Goal: Transaction & Acquisition: Purchase product/service

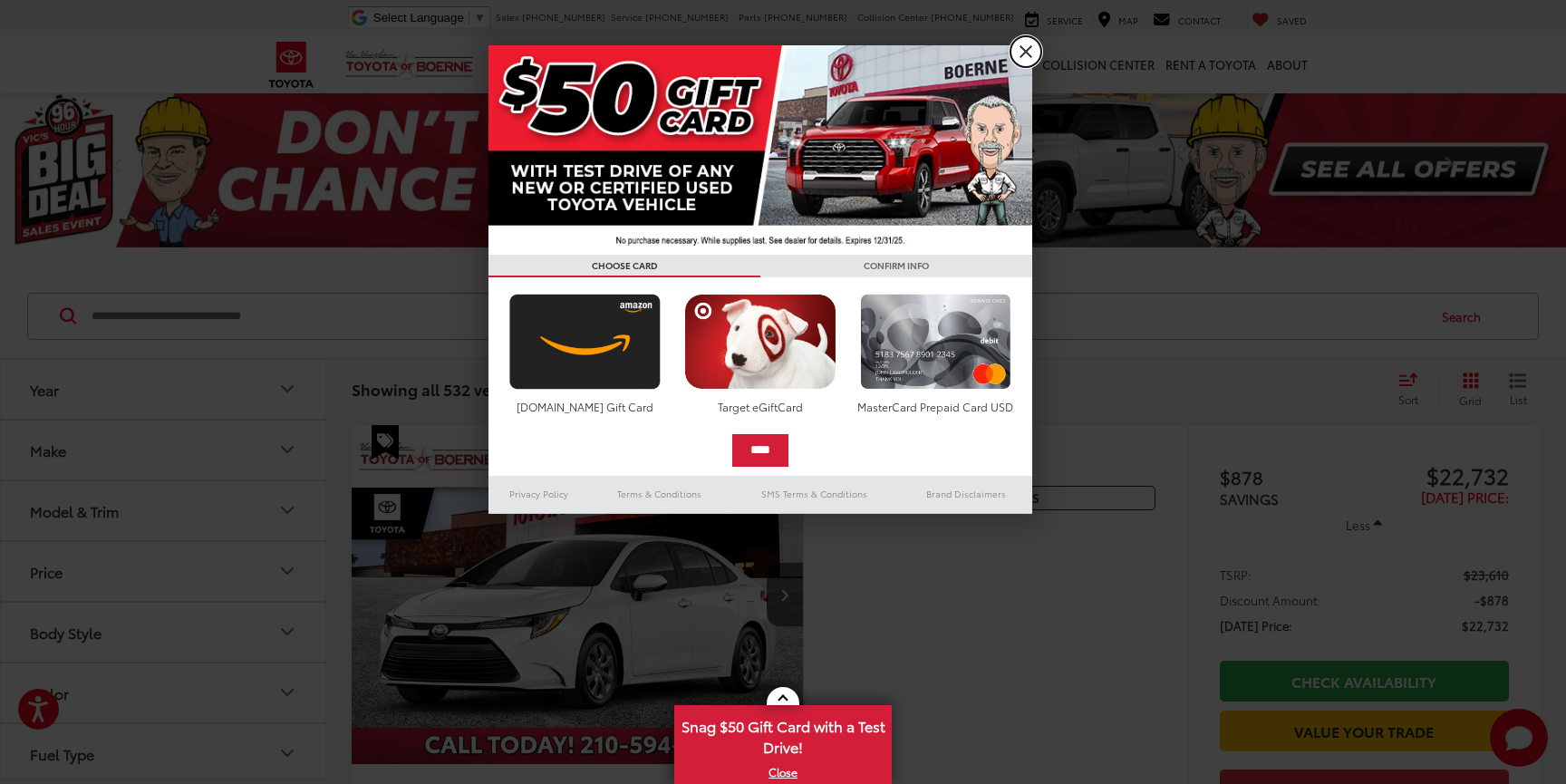
click at [1027, 52] on link "X" at bounding box center [1027, 52] width 31 height 31
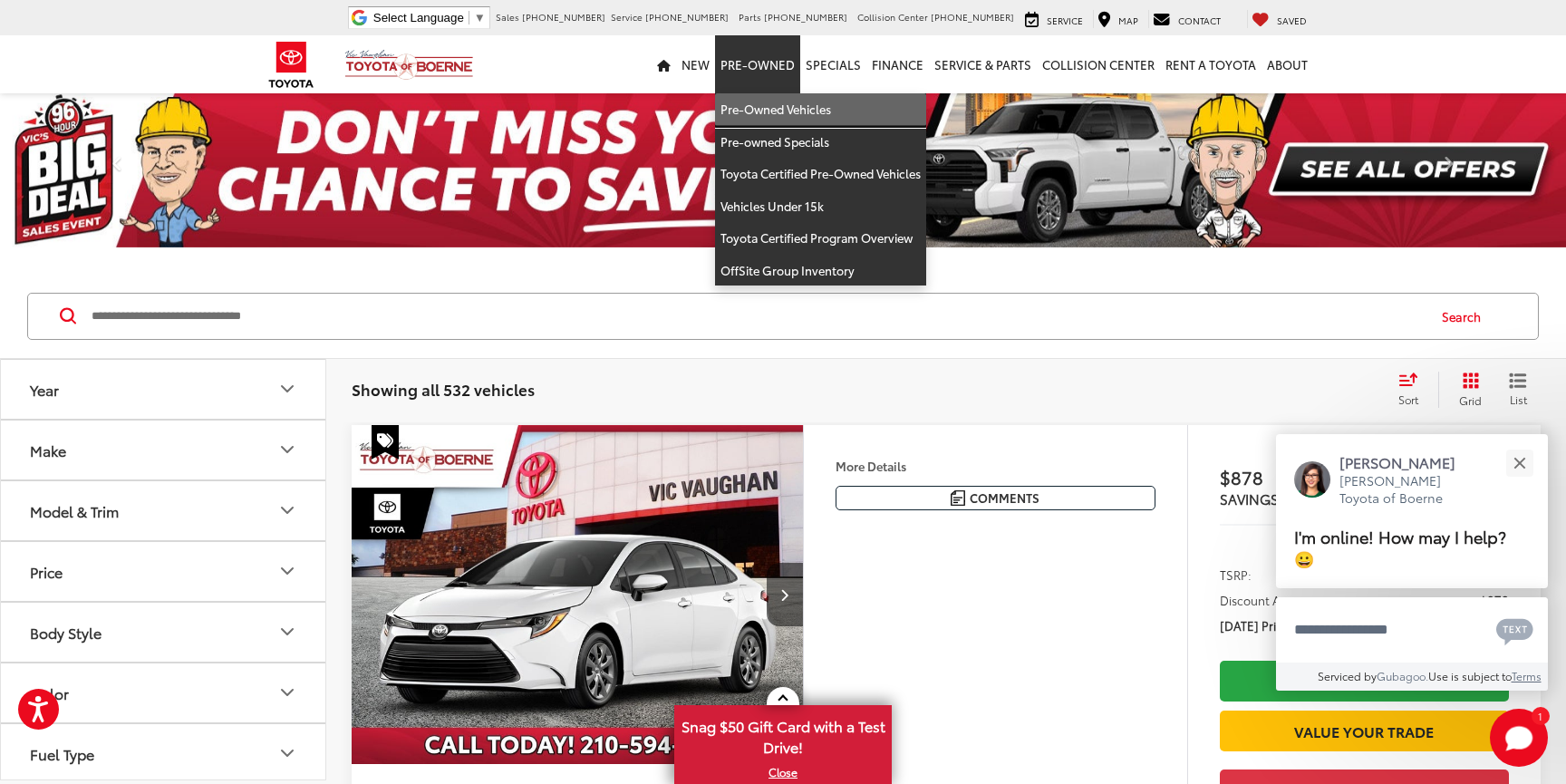
click at [777, 104] on link "Pre-Owned Vehicles" at bounding box center [820, 110] width 211 height 33
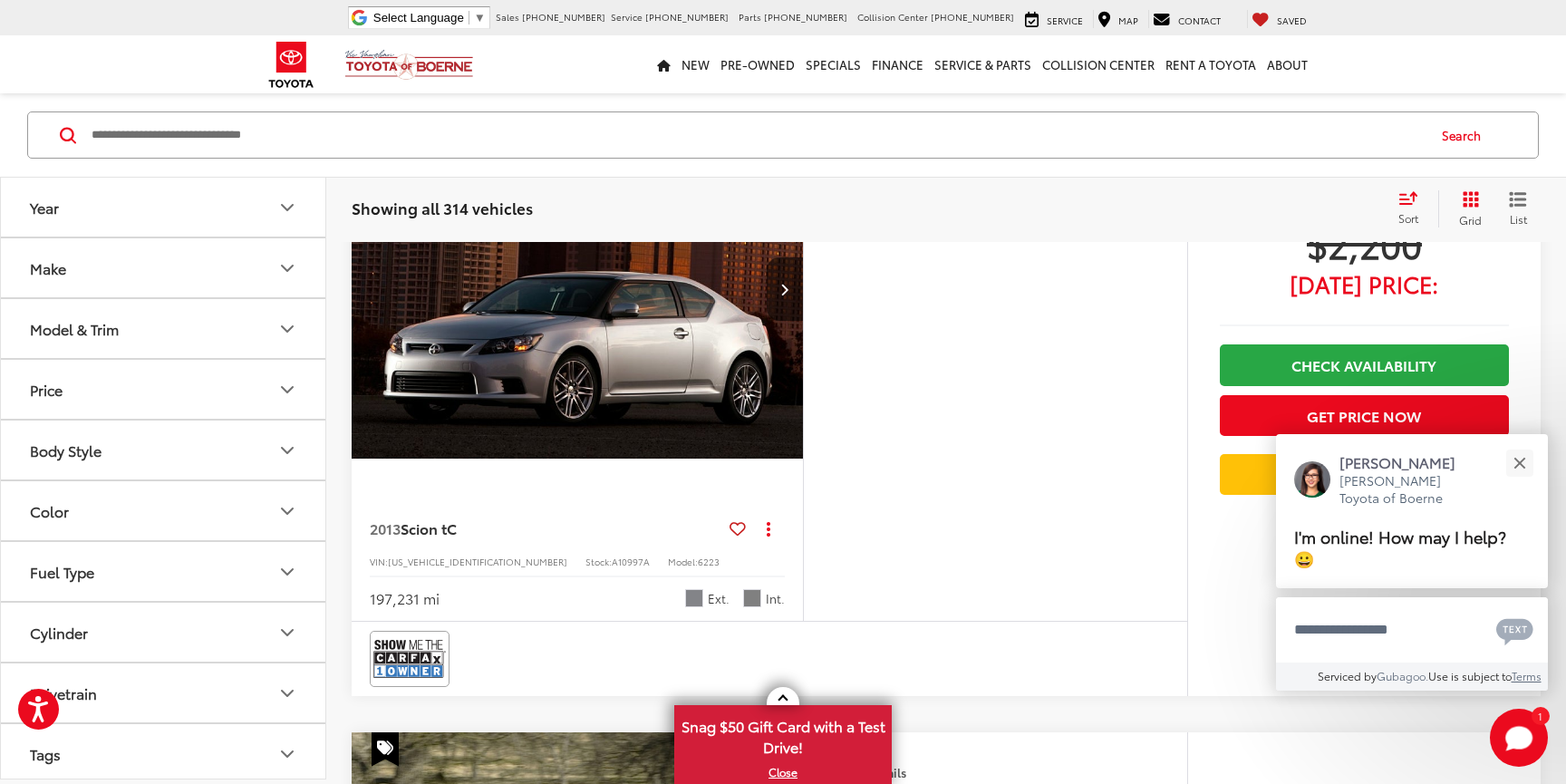
scroll to position [1449, 0]
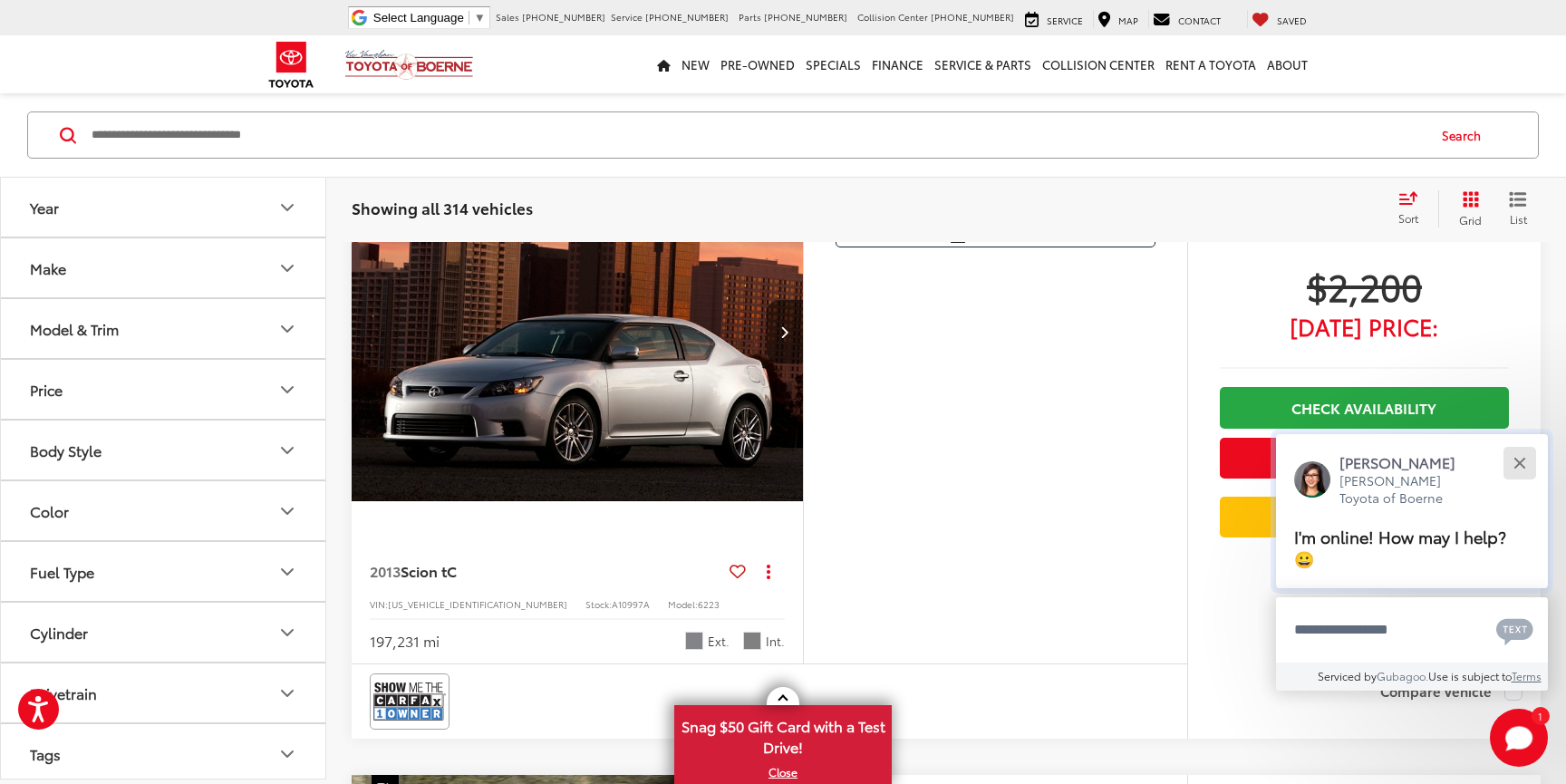
click at [1518, 479] on button "Close" at bounding box center [1520, 462] width 39 height 39
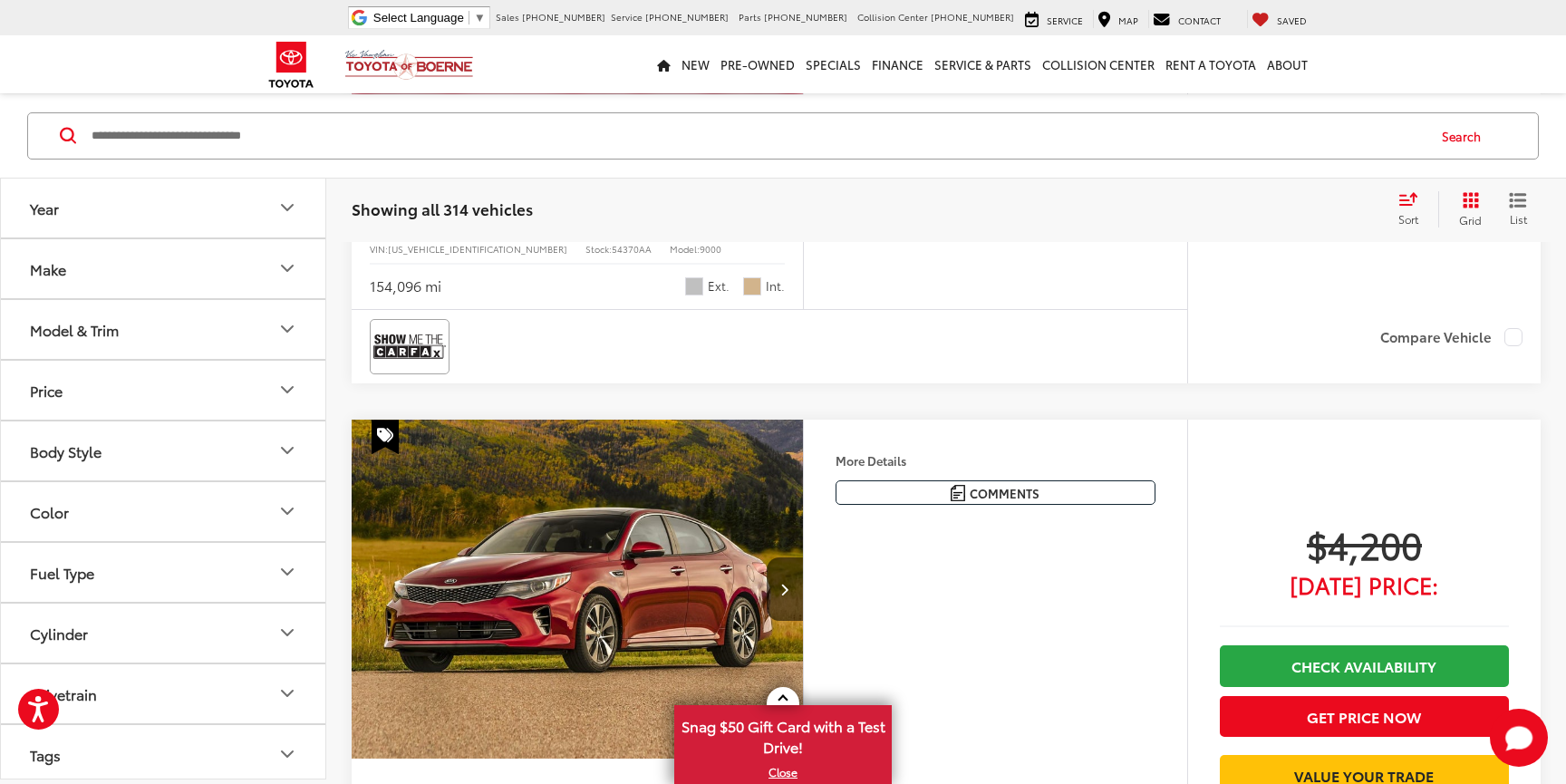
scroll to position [5739, 0]
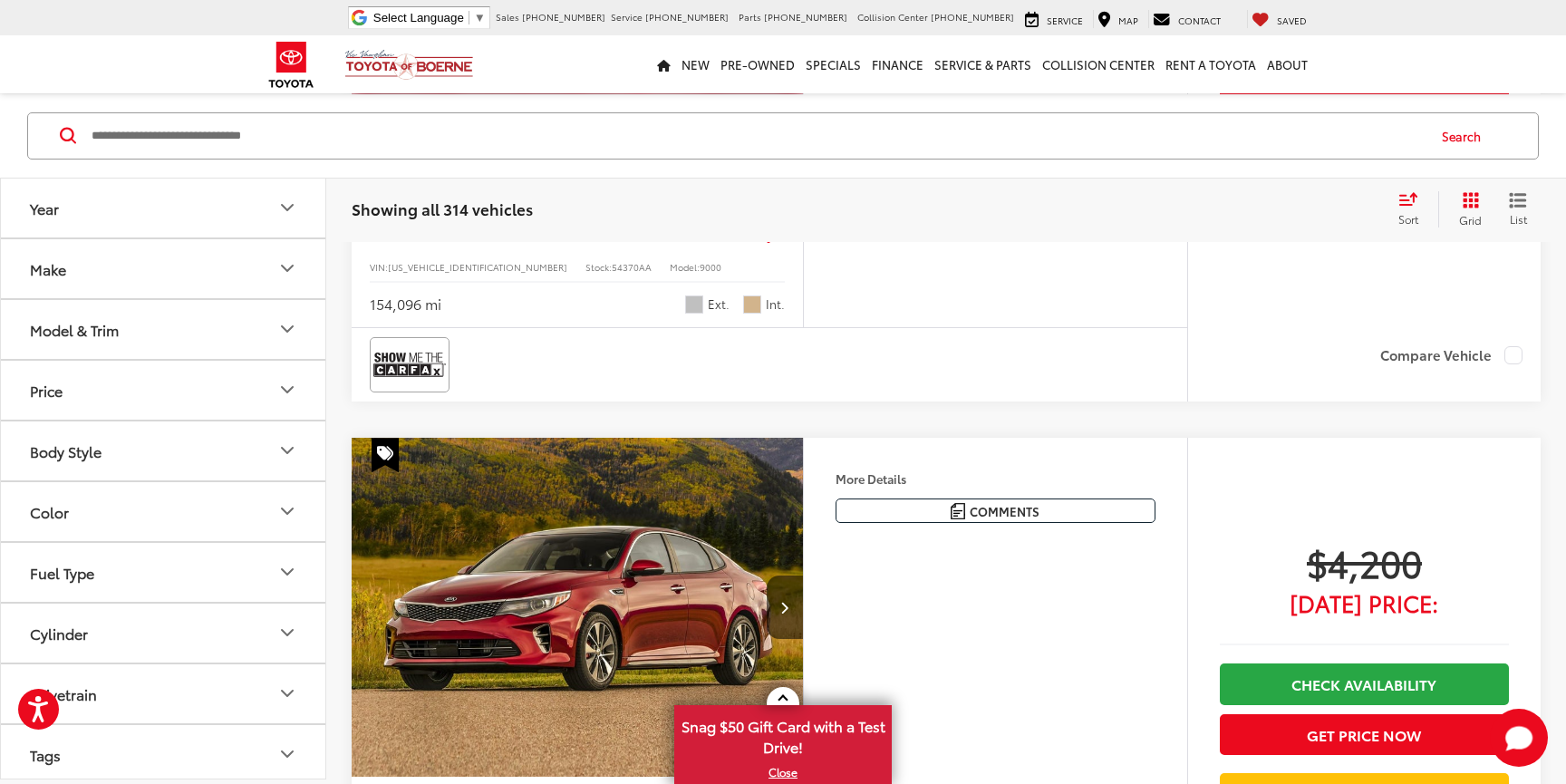
click at [285, 270] on icon "Make" at bounding box center [288, 268] width 22 height 22
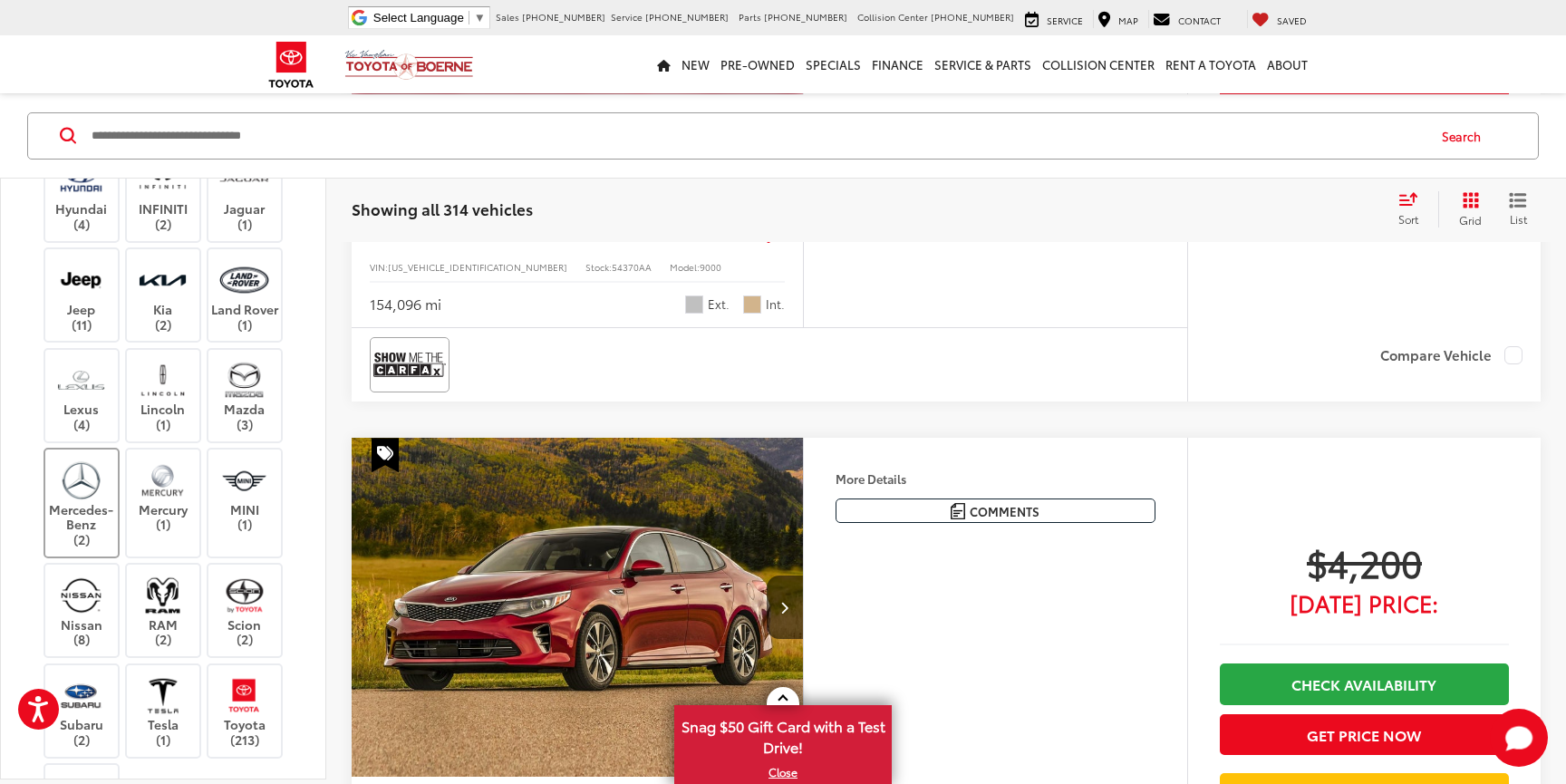
scroll to position [555, 0]
click at [75, 490] on img at bounding box center [81, 477] width 50 height 42
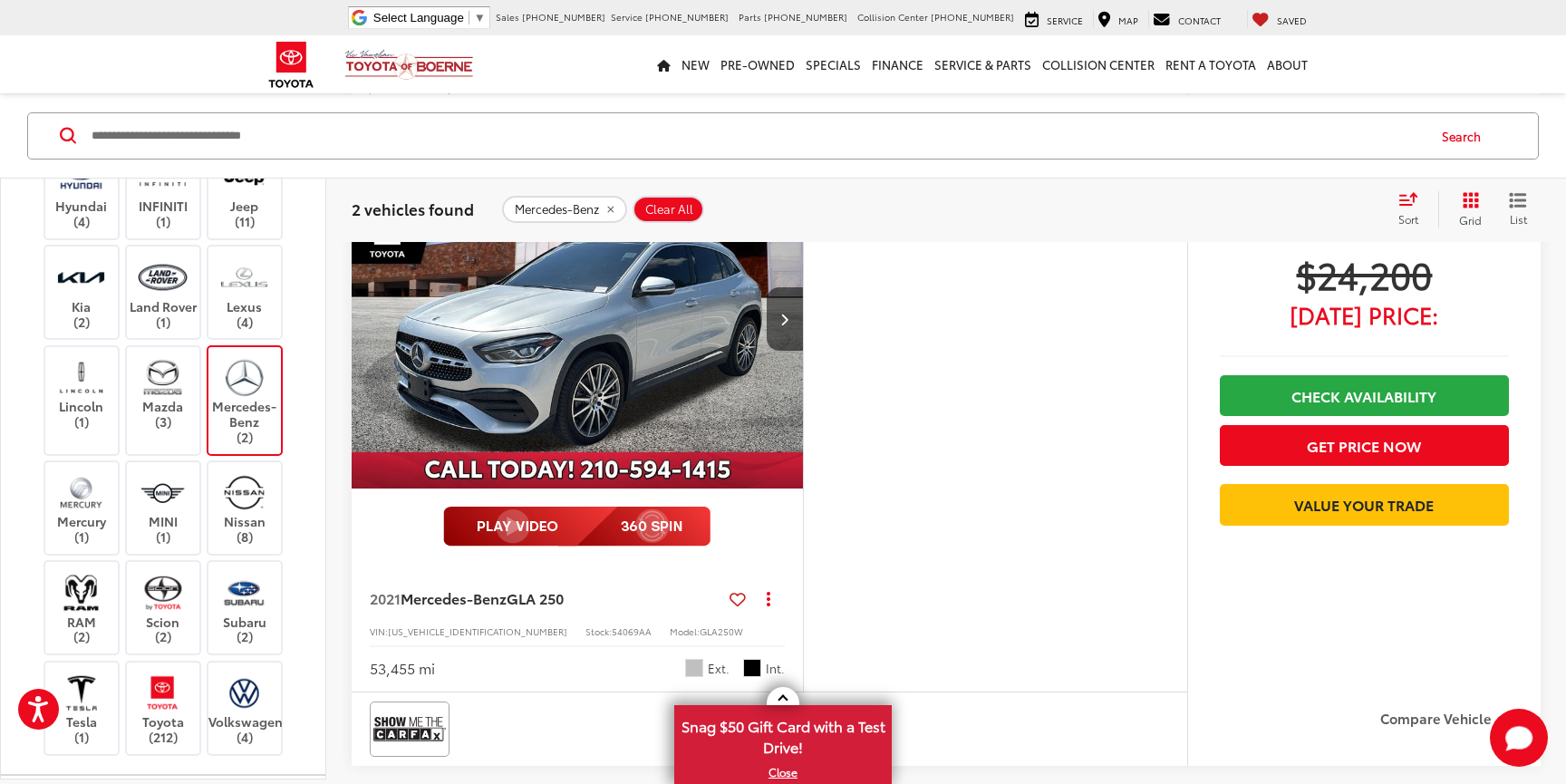
scroll to position [768, 0]
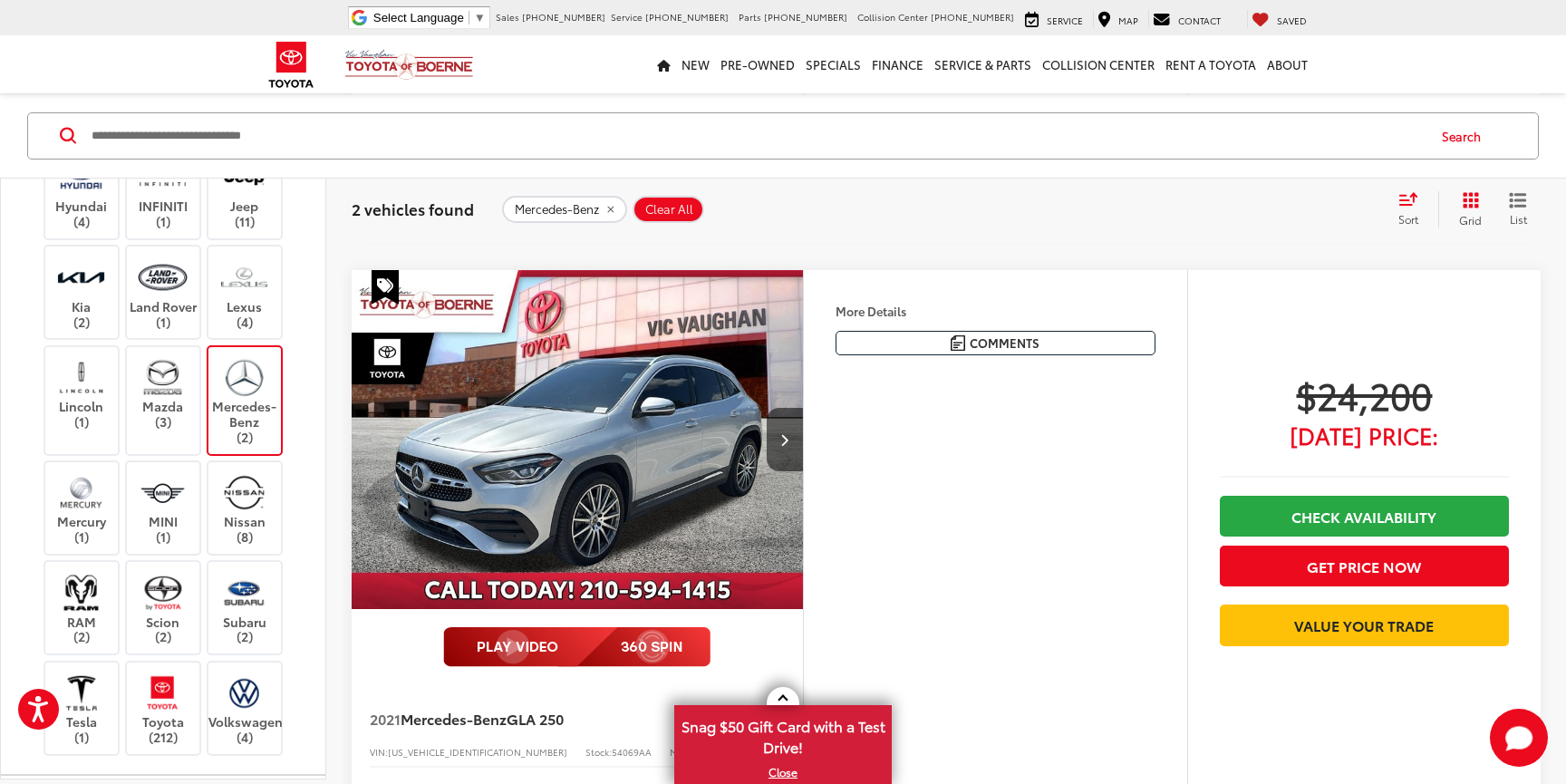
click at [609, 502] on img "2021 Mercedes-Benz GLA GLA 250 0" at bounding box center [578, 440] width 454 height 340
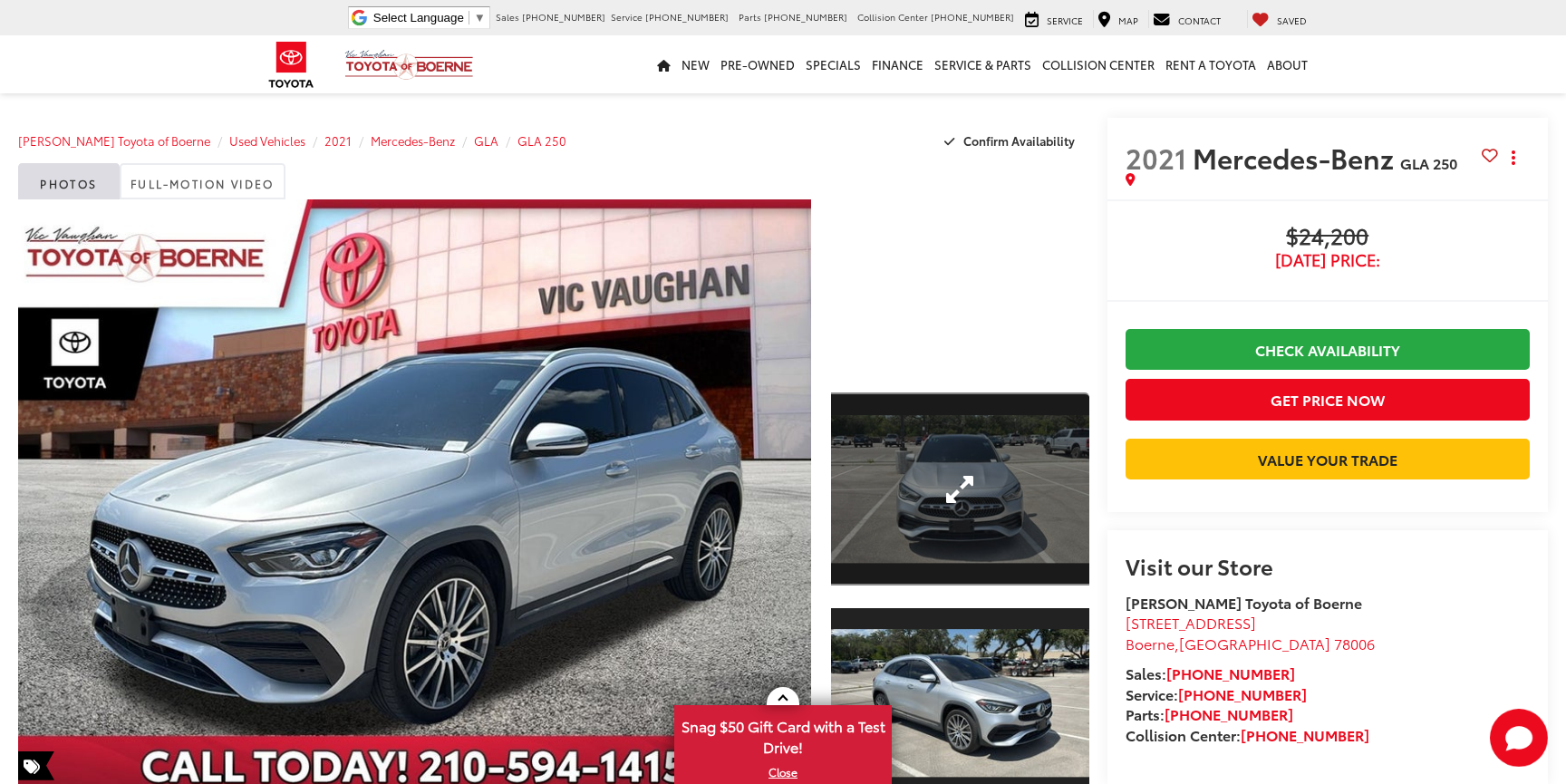
click at [942, 283] on div at bounding box center [961, 285] width 259 height 173
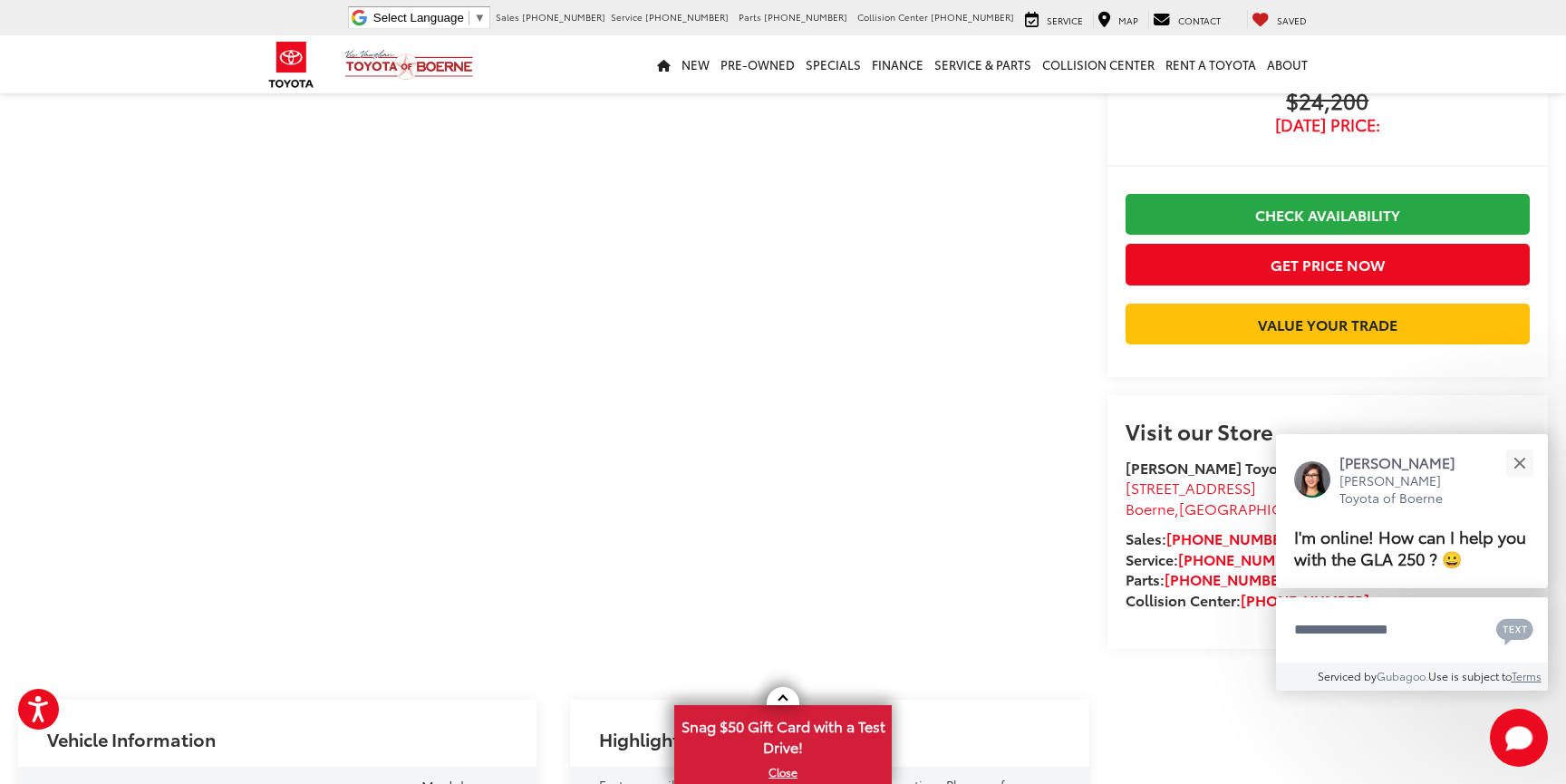
scroll to position [132, 0]
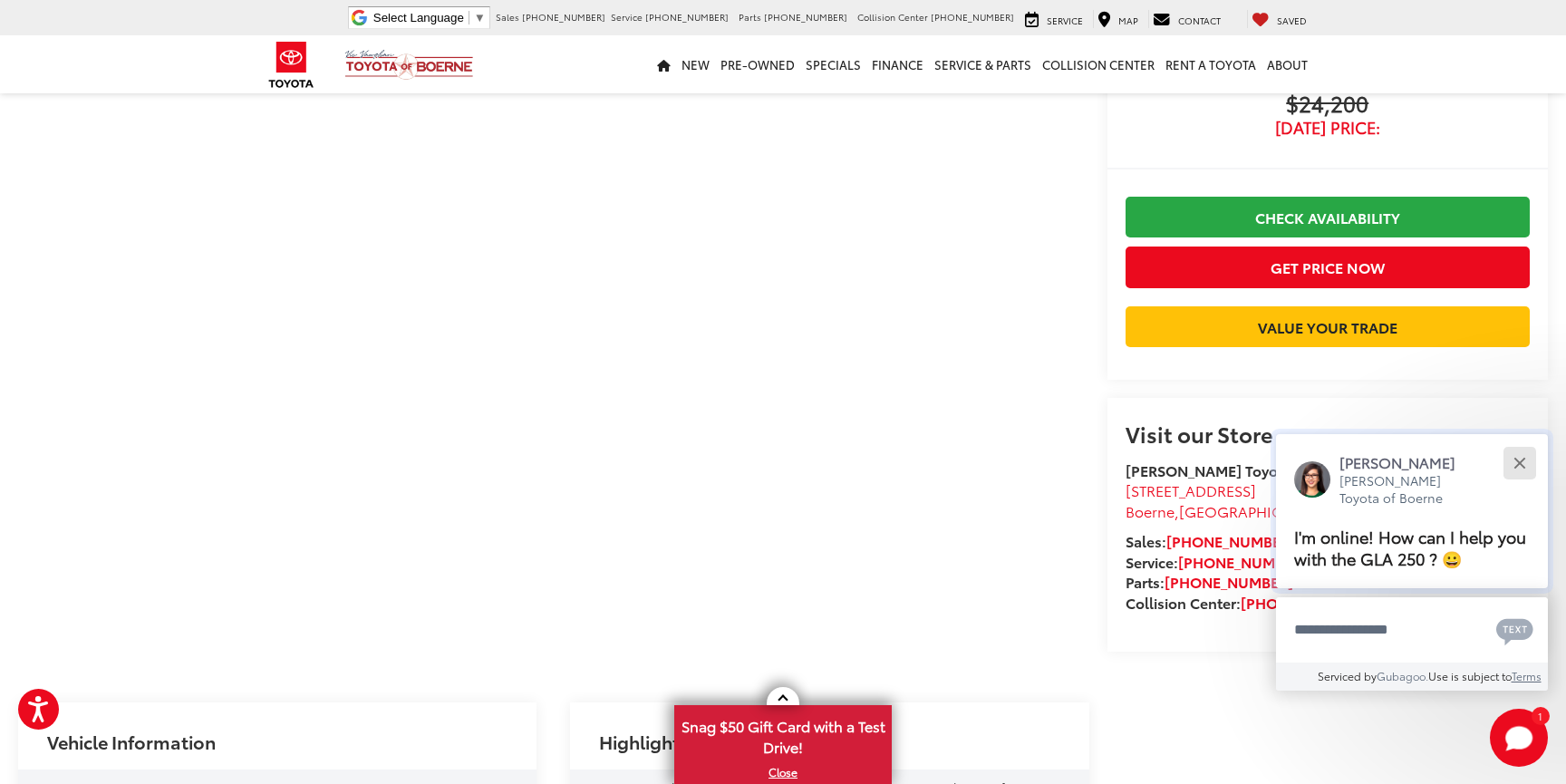
click at [1520, 458] on button "Close" at bounding box center [1520, 462] width 39 height 39
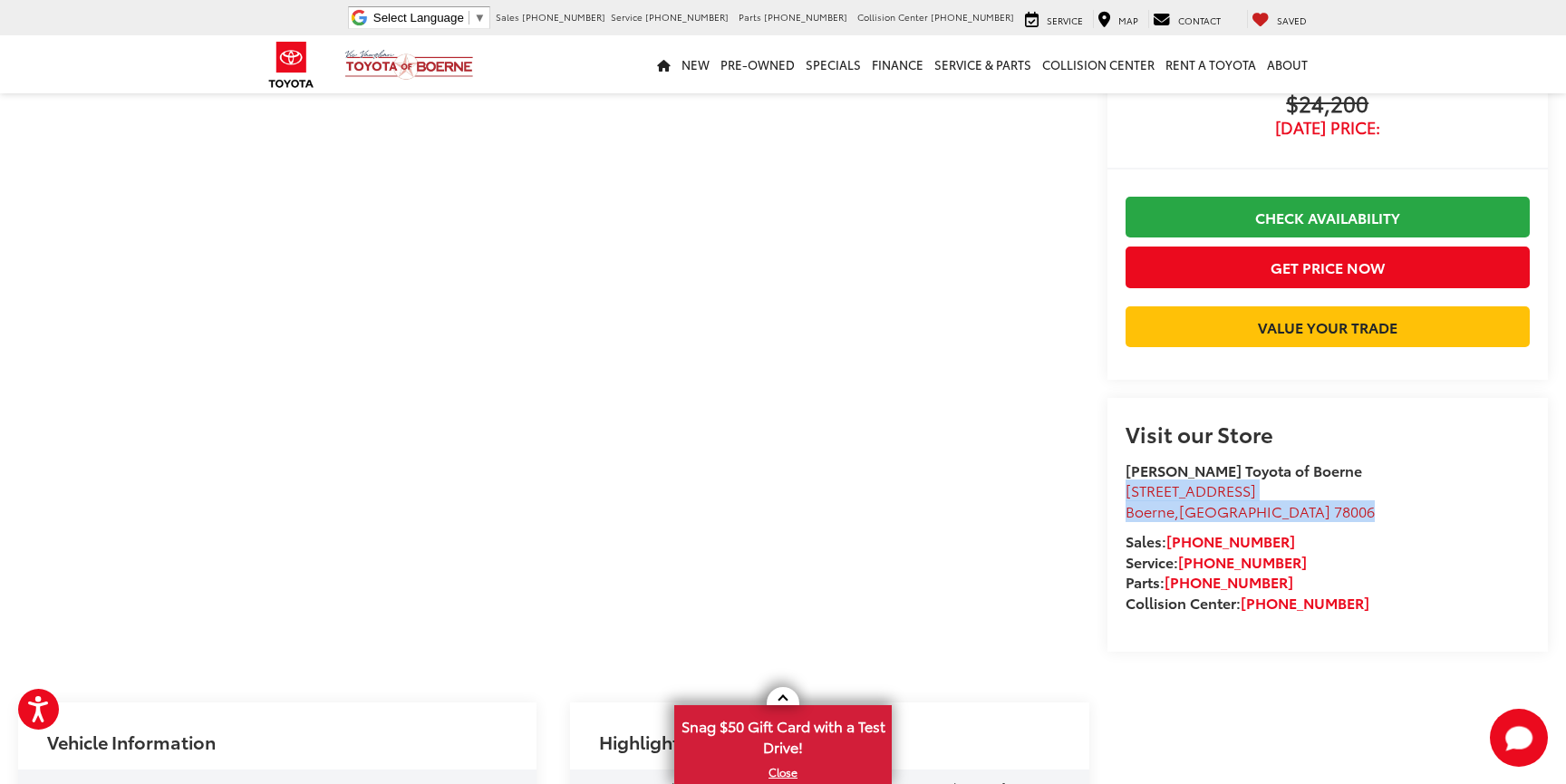
drag, startPoint x: 1259, startPoint y: 584, endPoint x: 1129, endPoint y: 561, distance: 132.0
click at [1129, 522] on li "31205 Interstate 10 Frontage Rd Boerne , TX 78006" at bounding box center [1328, 500] width 404 height 41
copy link "31205 Interstate 10 Frontage Rd Boerne , TX 78006"
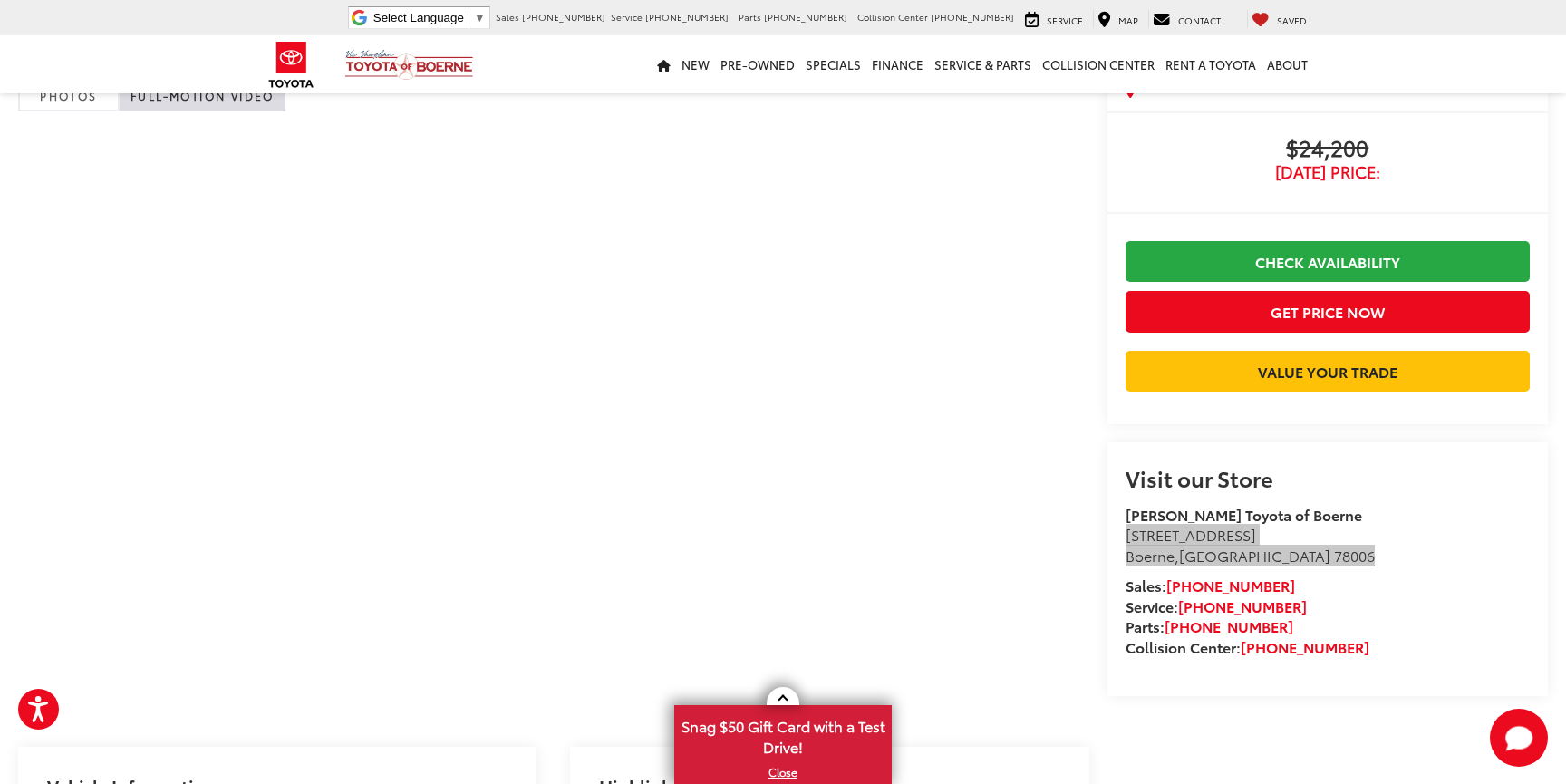
scroll to position [0, 0]
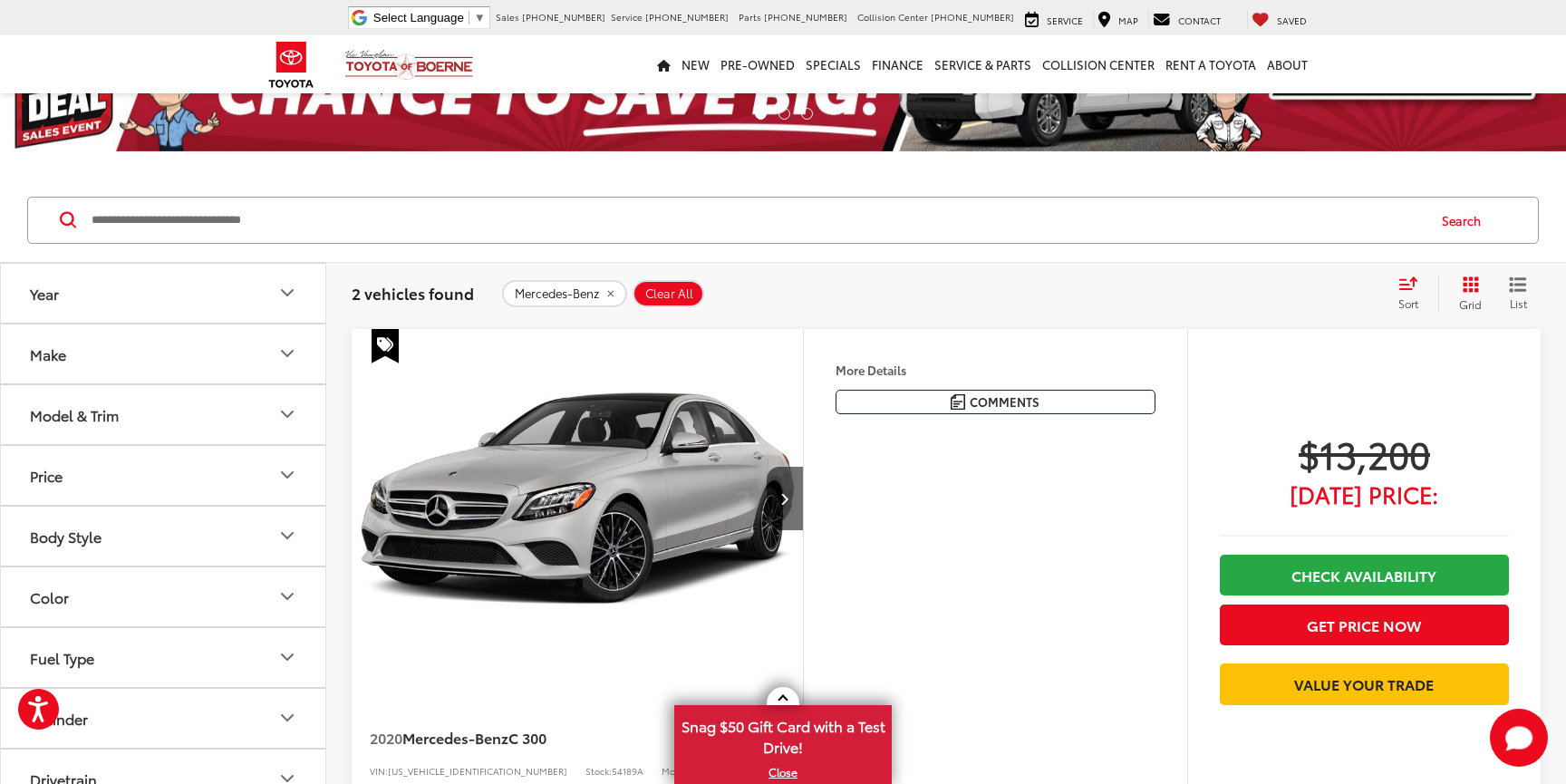
scroll to position [79, 0]
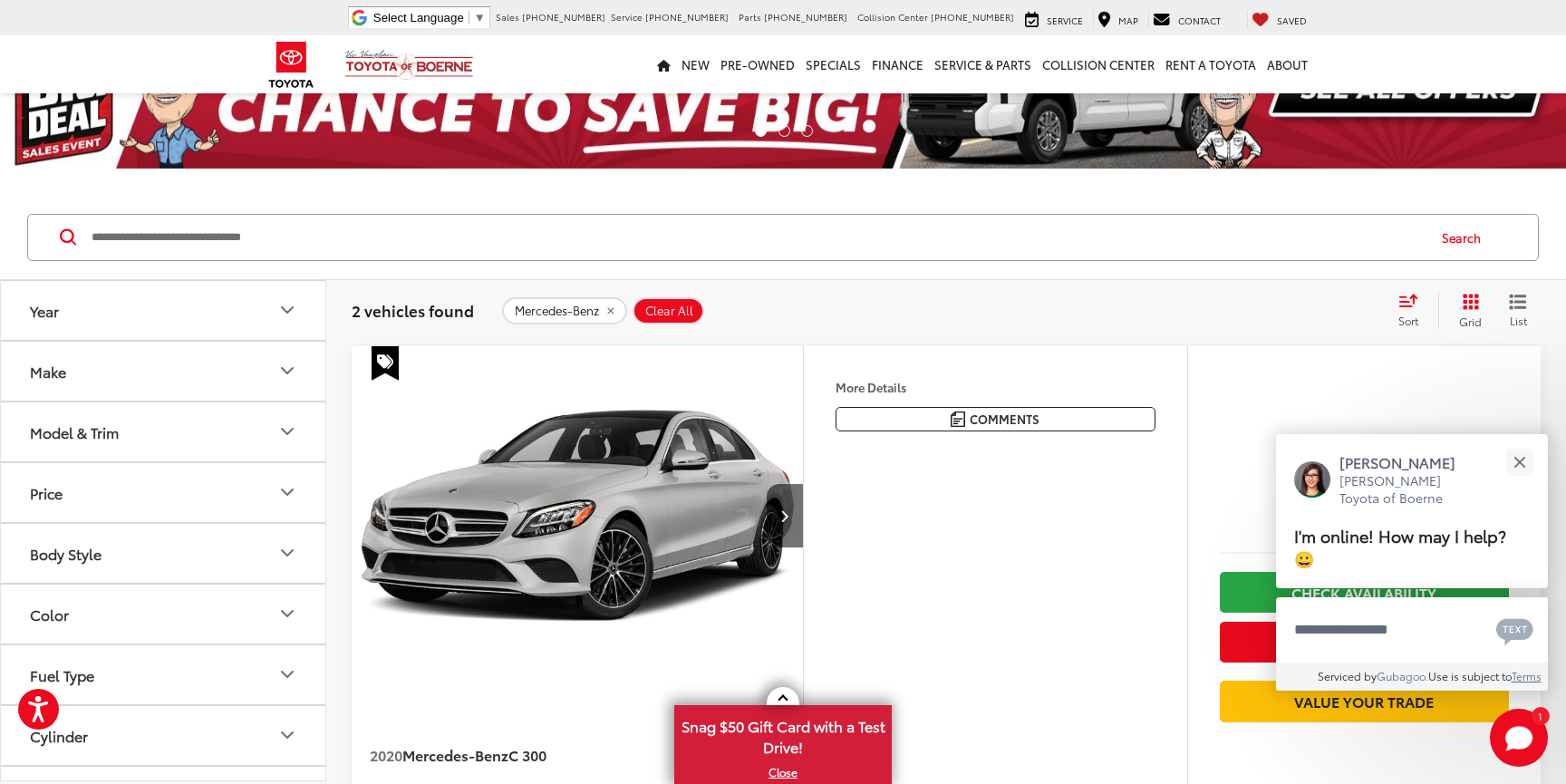
drag, startPoint x: 564, startPoint y: 476, endPoint x: 1356, endPoint y: 3, distance: 922.5
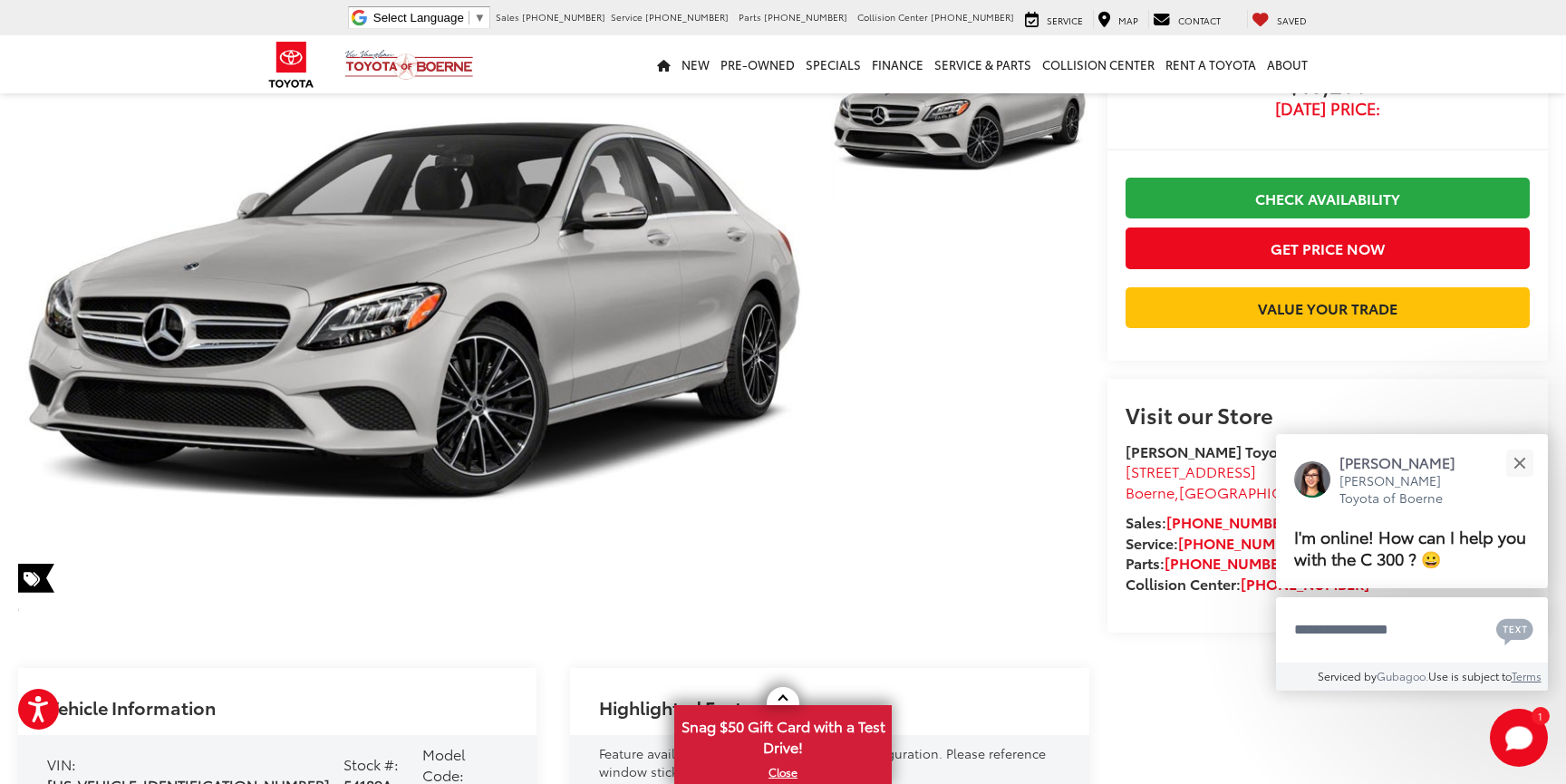
scroll to position [138, 0]
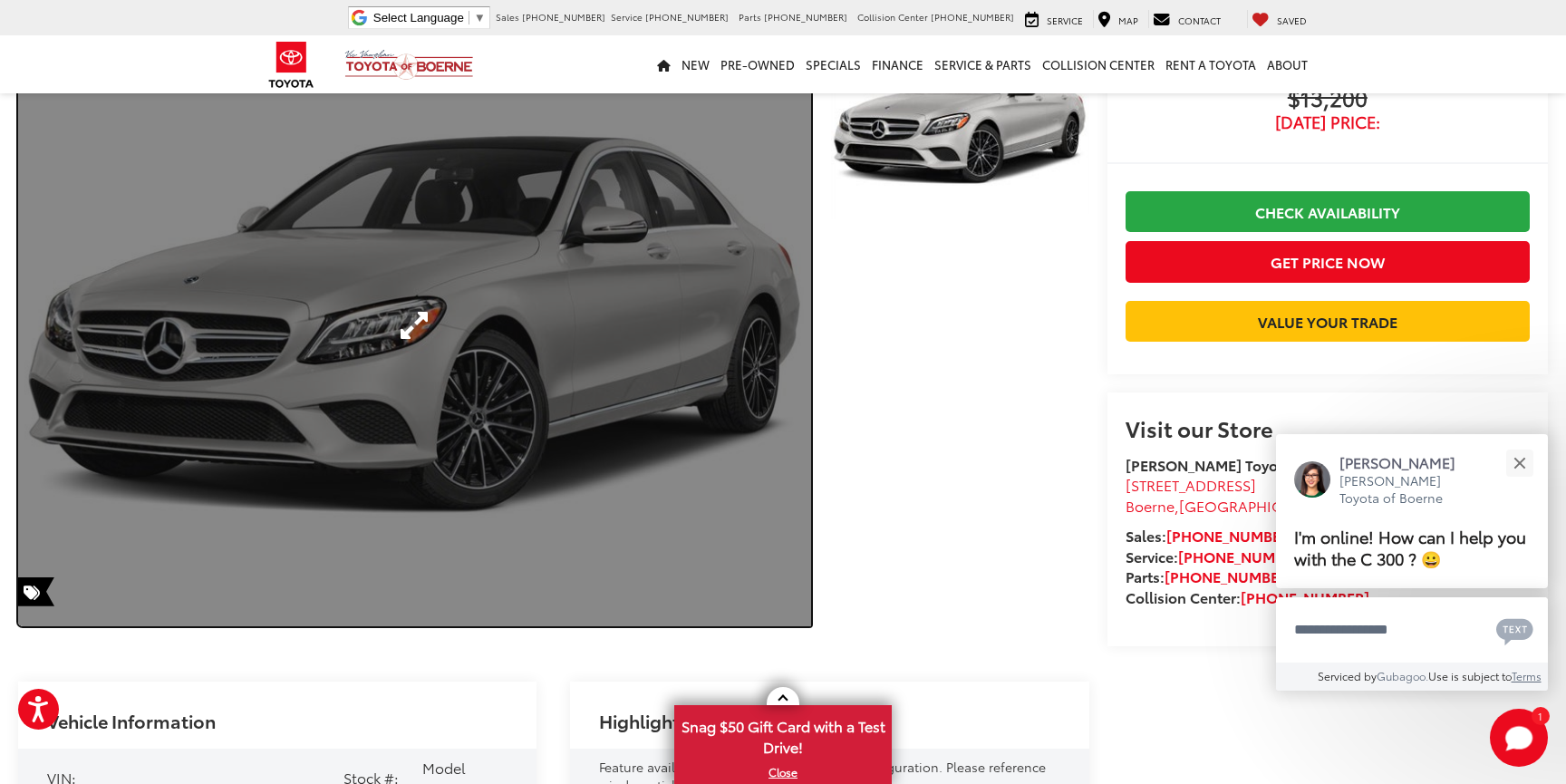
click at [722, 374] on link "Expand Photo 0" at bounding box center [415, 325] width 793 height 601
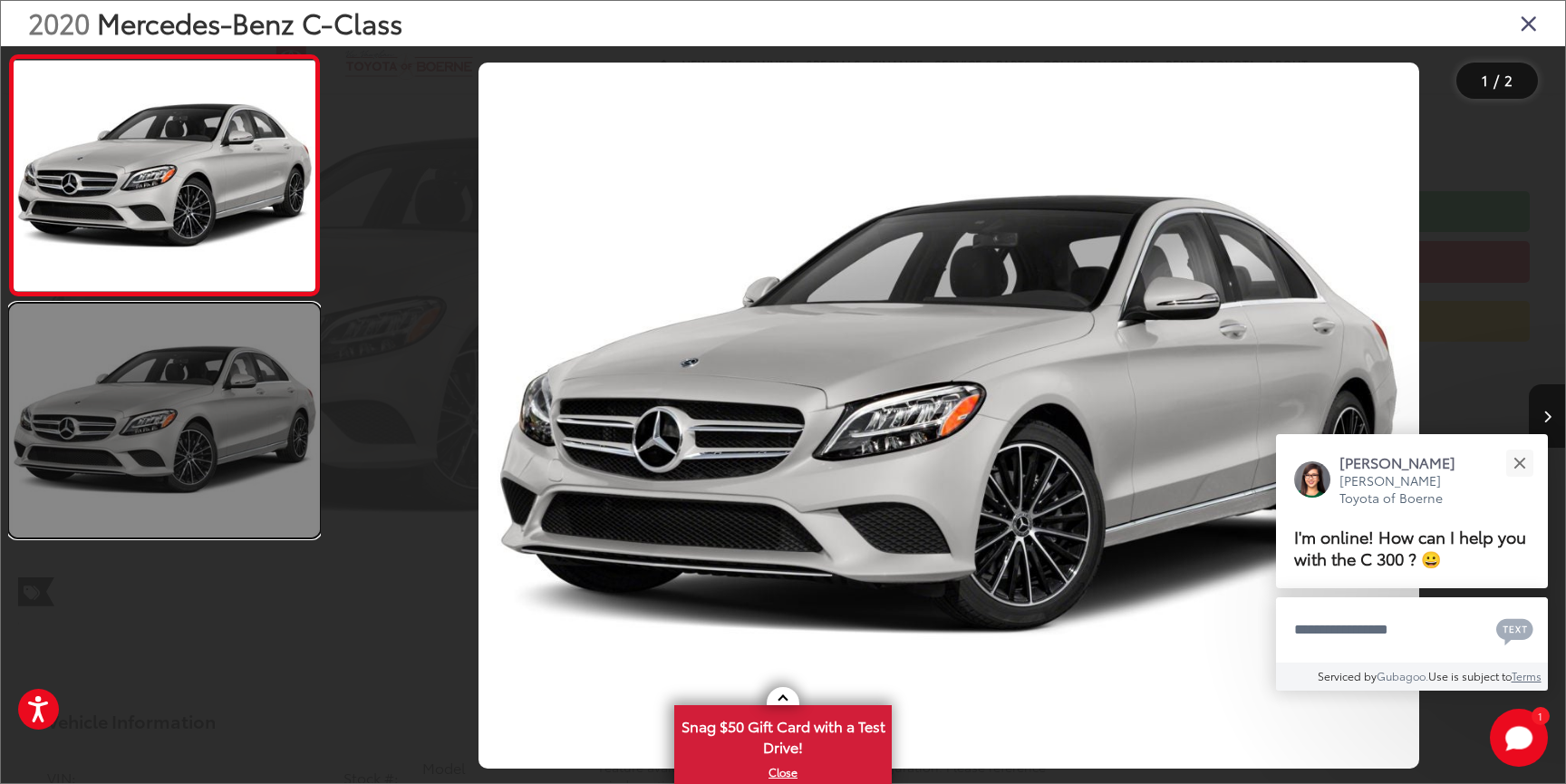
click at [243, 387] on link at bounding box center [164, 419] width 311 height 232
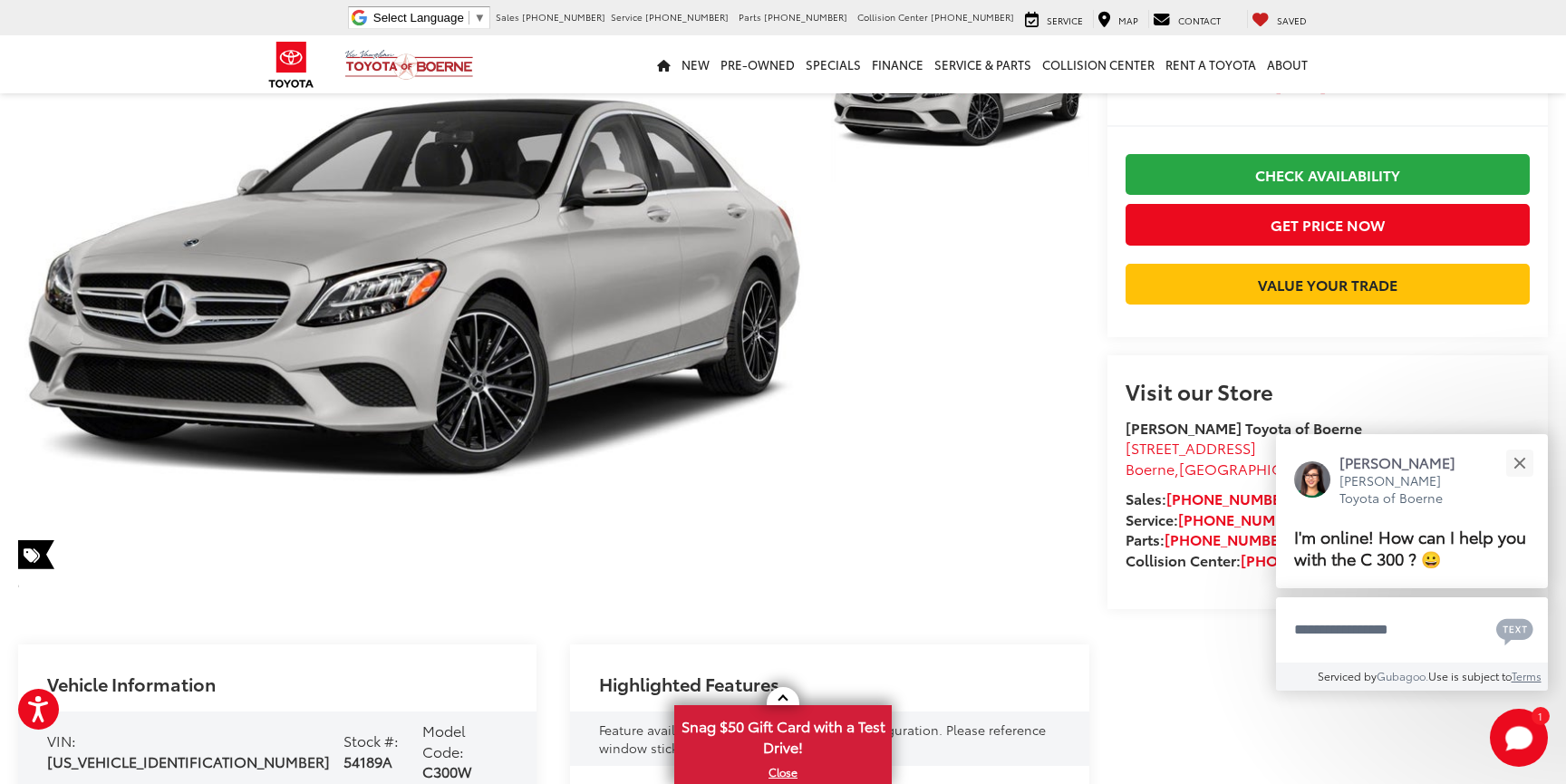
scroll to position [0, 0]
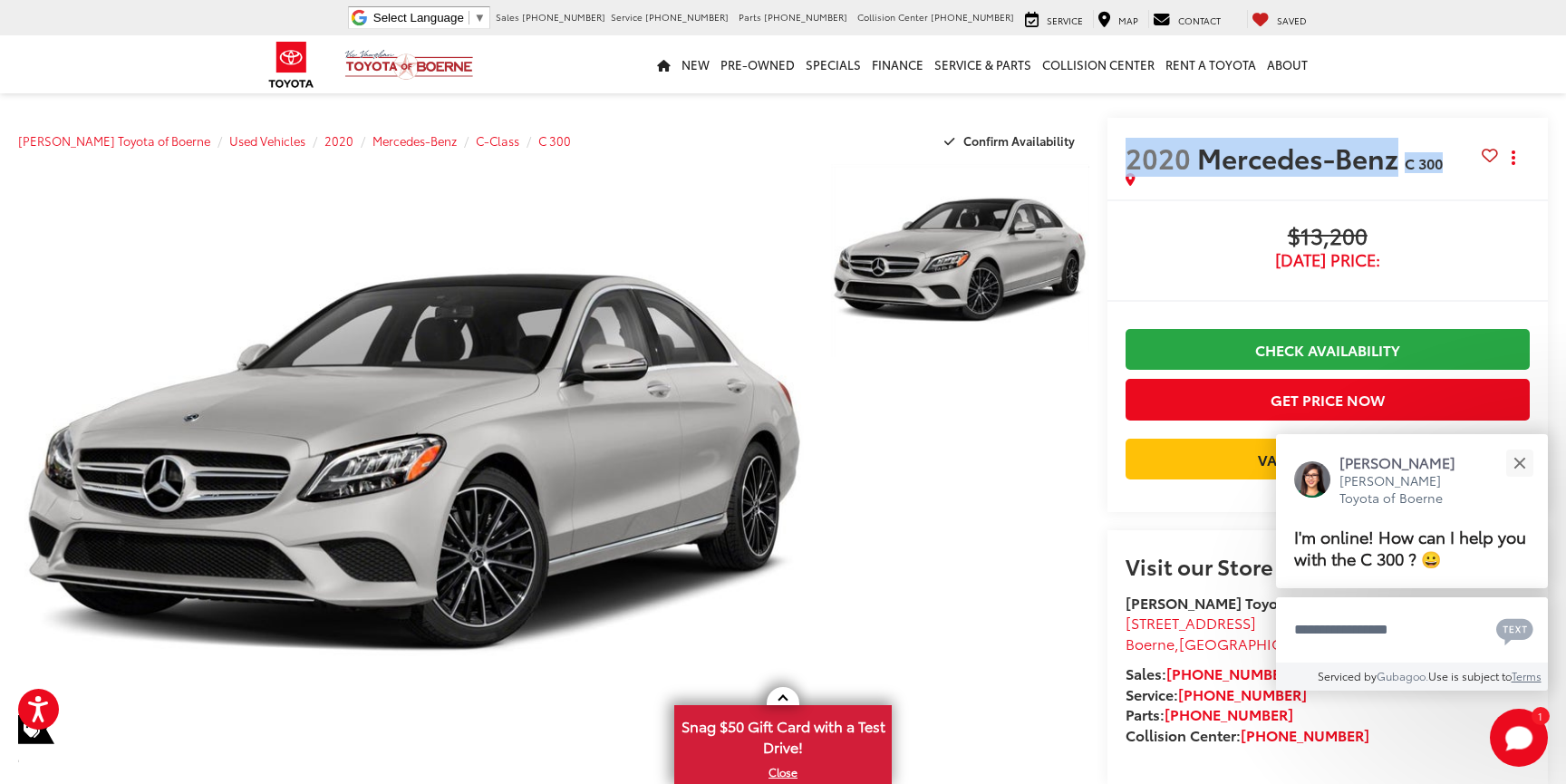
drag, startPoint x: 1452, startPoint y: 169, endPoint x: 1132, endPoint y: 159, distance: 320.2
click at [1132, 159] on h2 "2020 Mercedes-Benz C 300" at bounding box center [1304, 157] width 356 height 32
copy h2 "2020 Mercedes-Benz C 300"
click at [1182, 278] on div "$13,200 Today's Price: Check Availability Get Price Now Value Your Trade" at bounding box center [1328, 356] width 404 height 264
